Goal: Task Accomplishment & Management: Use online tool/utility

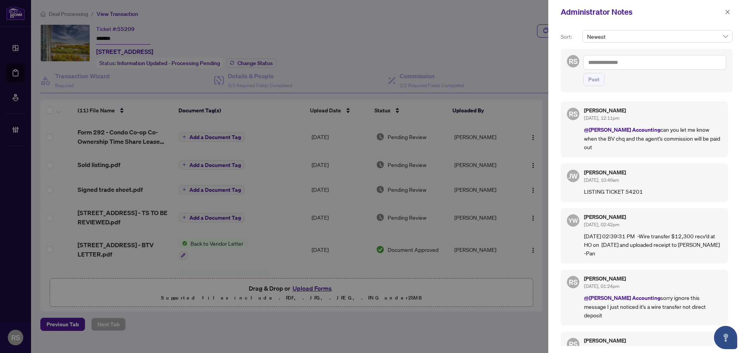
drag, startPoint x: 728, startPoint y: 16, endPoint x: 723, endPoint y: 15, distance: 4.4
click at [727, 15] on span "button" at bounding box center [727, 12] width 5 height 12
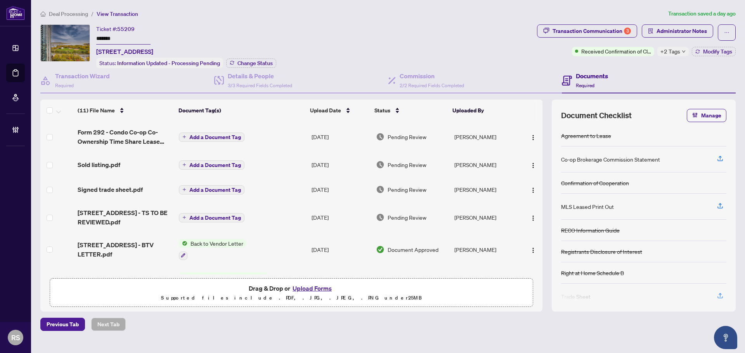
click at [71, 16] on span "Deal Processing" at bounding box center [68, 13] width 39 height 7
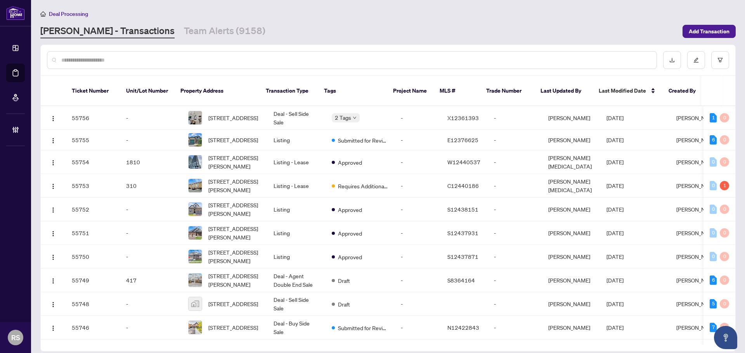
click at [98, 62] on input "text" at bounding box center [355, 60] width 589 height 9
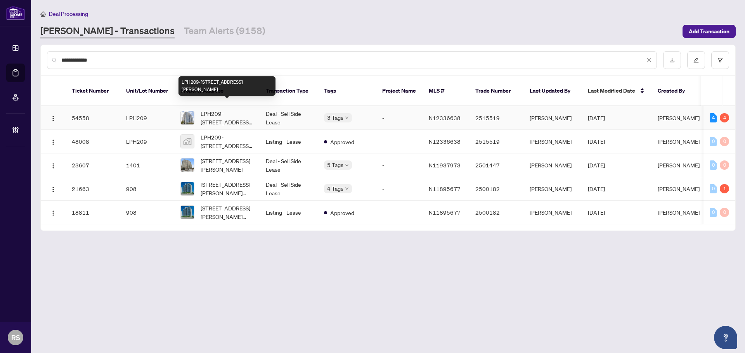
type input "**********"
click at [230, 112] on span "LPH209-[STREET_ADDRESS][PERSON_NAME]" at bounding box center [227, 117] width 53 height 17
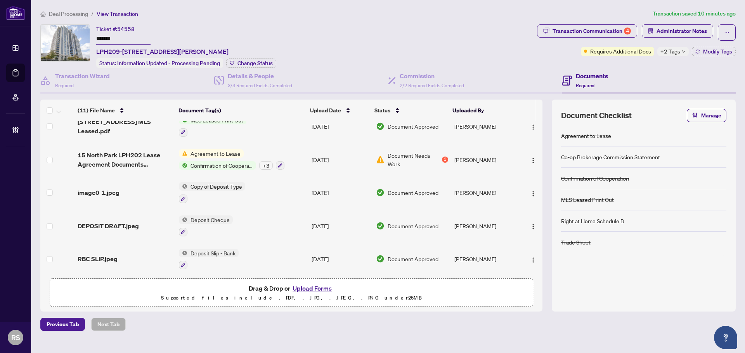
scroll to position [211, 0]
click at [682, 26] on span "Administrator Notes" at bounding box center [681, 31] width 50 height 12
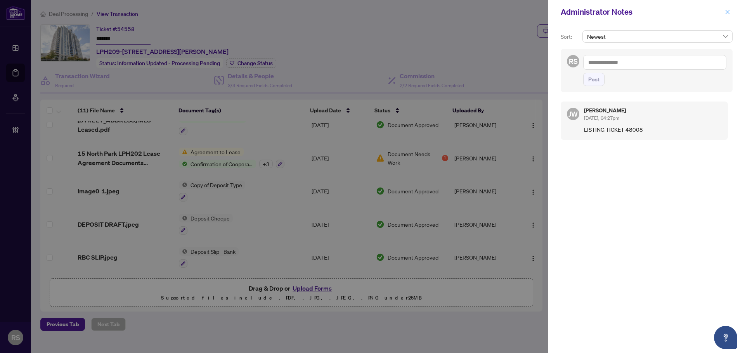
click at [731, 12] on button "button" at bounding box center [727, 11] width 10 height 9
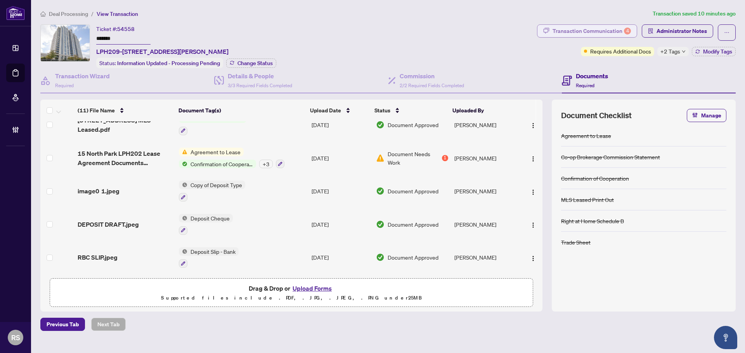
click at [595, 31] on div "Transaction Communication 4" at bounding box center [591, 31] width 78 height 12
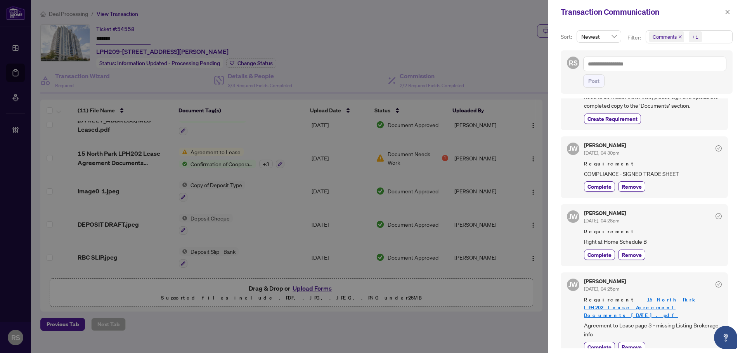
scroll to position [250, 0]
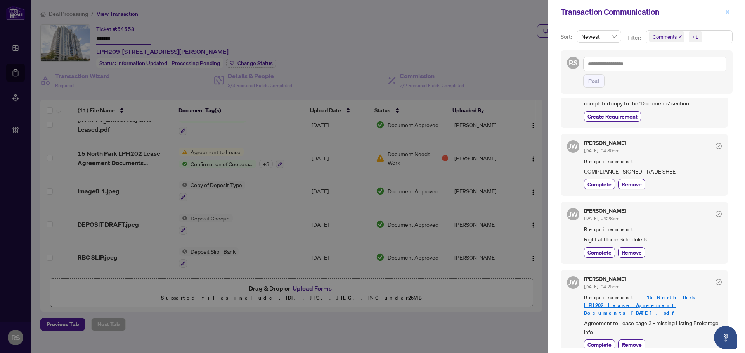
click at [726, 13] on icon "close" at bounding box center [727, 12] width 4 height 4
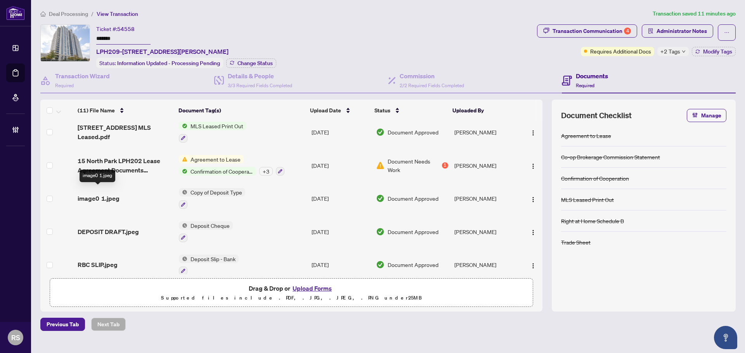
scroll to position [211, 0]
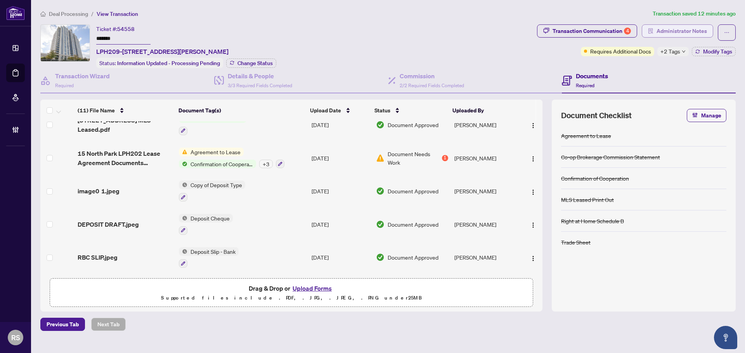
click at [692, 31] on span "Administrator Notes" at bounding box center [681, 31] width 50 height 12
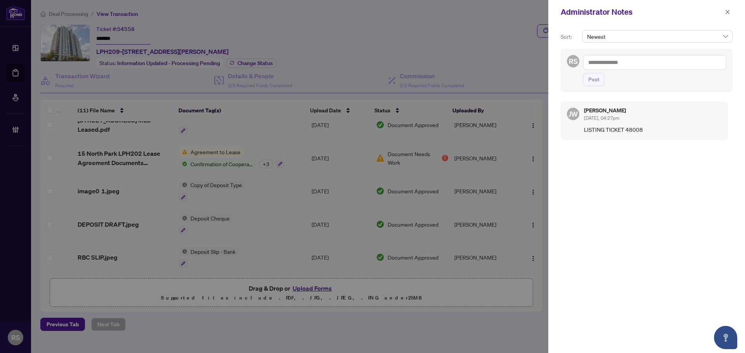
click at [609, 62] on textarea at bounding box center [654, 62] width 143 height 15
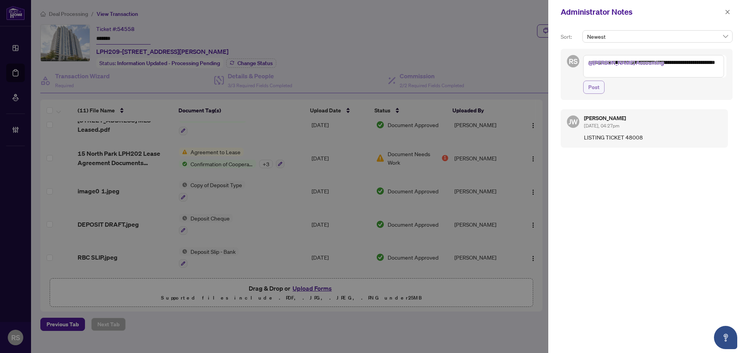
type textarea "**********"
click at [591, 89] on span "Post" at bounding box center [593, 87] width 11 height 12
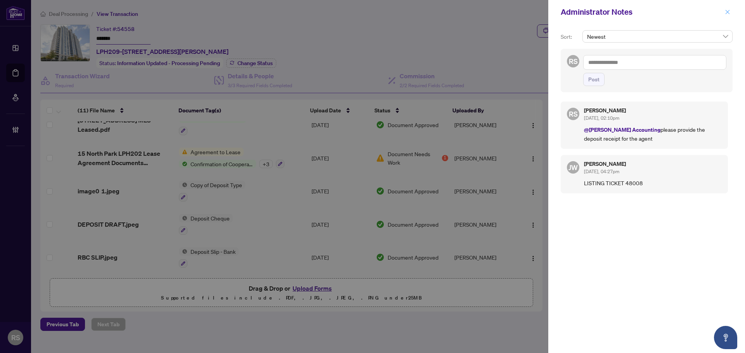
click at [728, 12] on icon "close" at bounding box center [727, 12] width 4 height 4
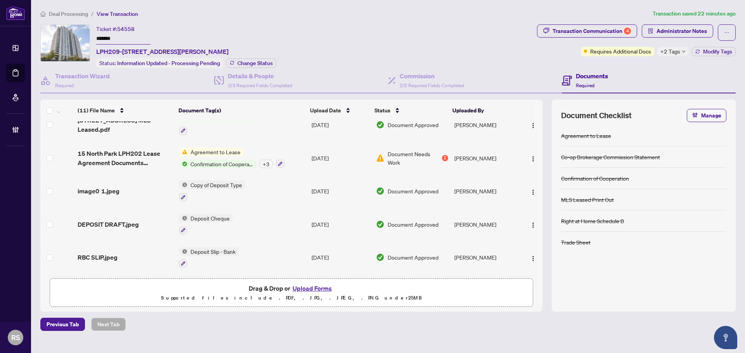
scroll to position [0, 0]
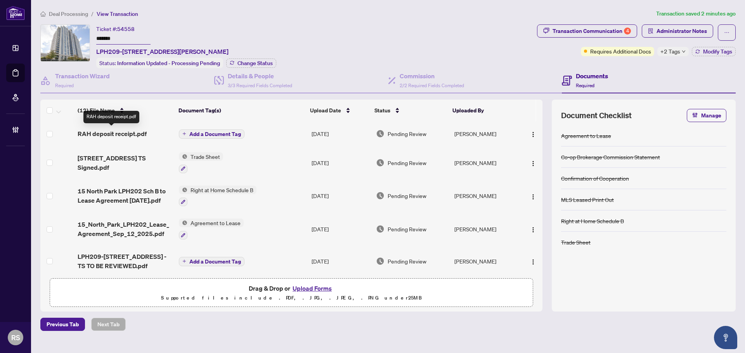
click at [118, 133] on span "RAH deposit receipt.pdf" at bounding box center [112, 133] width 69 height 9
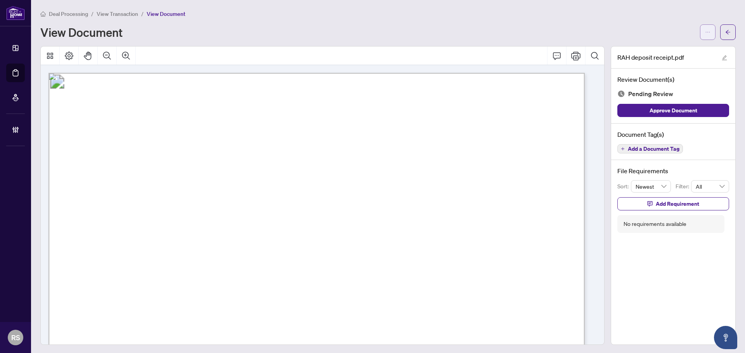
click at [705, 33] on icon "ellipsis" at bounding box center [707, 31] width 5 height 5
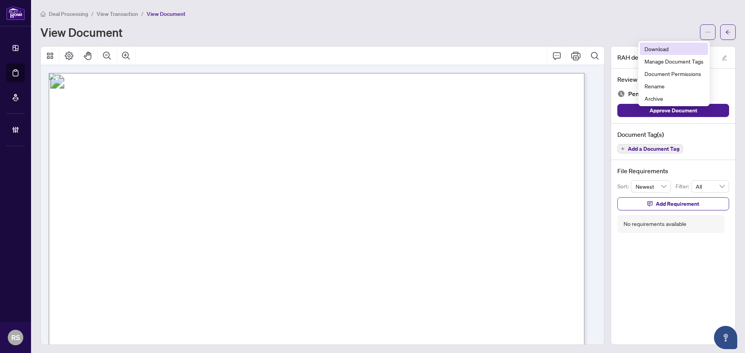
click at [661, 48] on span "Download" at bounding box center [673, 49] width 59 height 9
